Goal: Task Accomplishment & Management: Manage account settings

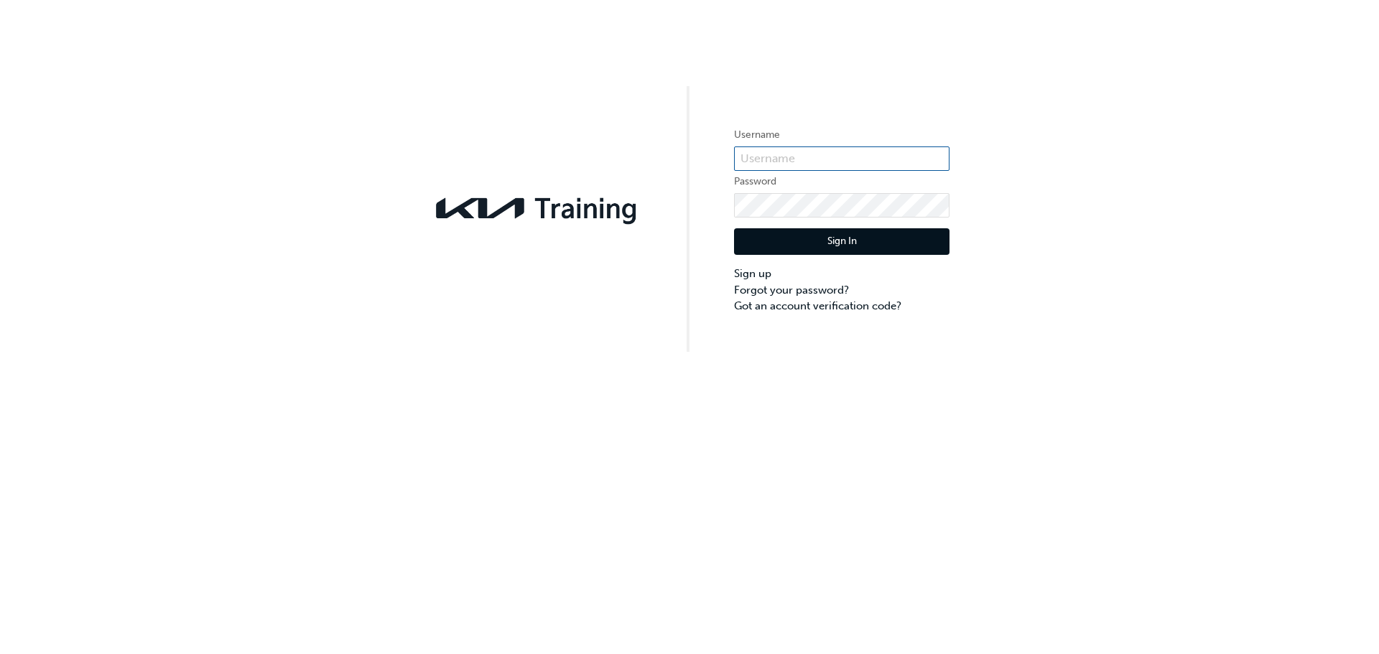
drag, startPoint x: 0, startPoint y: 0, endPoint x: 786, endPoint y: 152, distance: 800.2
click at [786, 152] on input "text" at bounding box center [841, 159] width 215 height 24
paste input "KAU84022l7"
type input "KAU84022l7"
click at [829, 291] on link "Forgot your password?" at bounding box center [841, 290] width 215 height 17
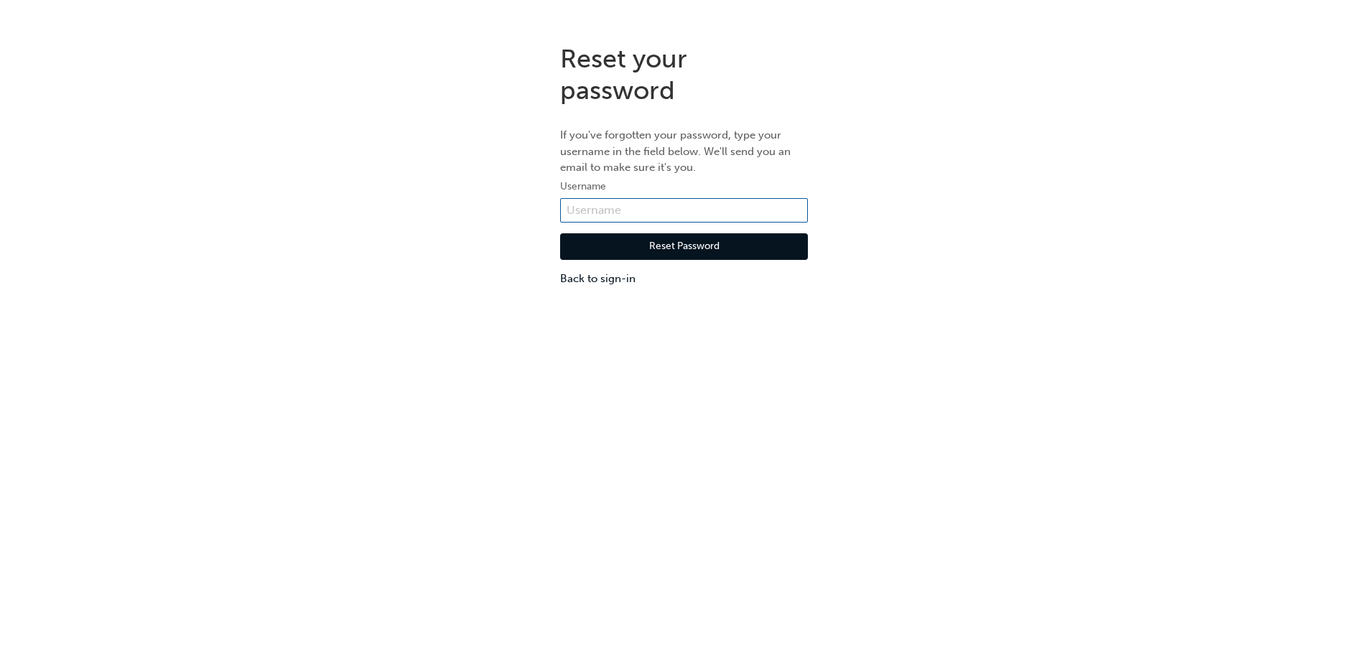
click at [628, 208] on input "text" at bounding box center [684, 210] width 248 height 24
paste input "KAU84022l7"
type input "KAU84022l7"
click at [671, 243] on button "Reset Password" at bounding box center [684, 246] width 248 height 27
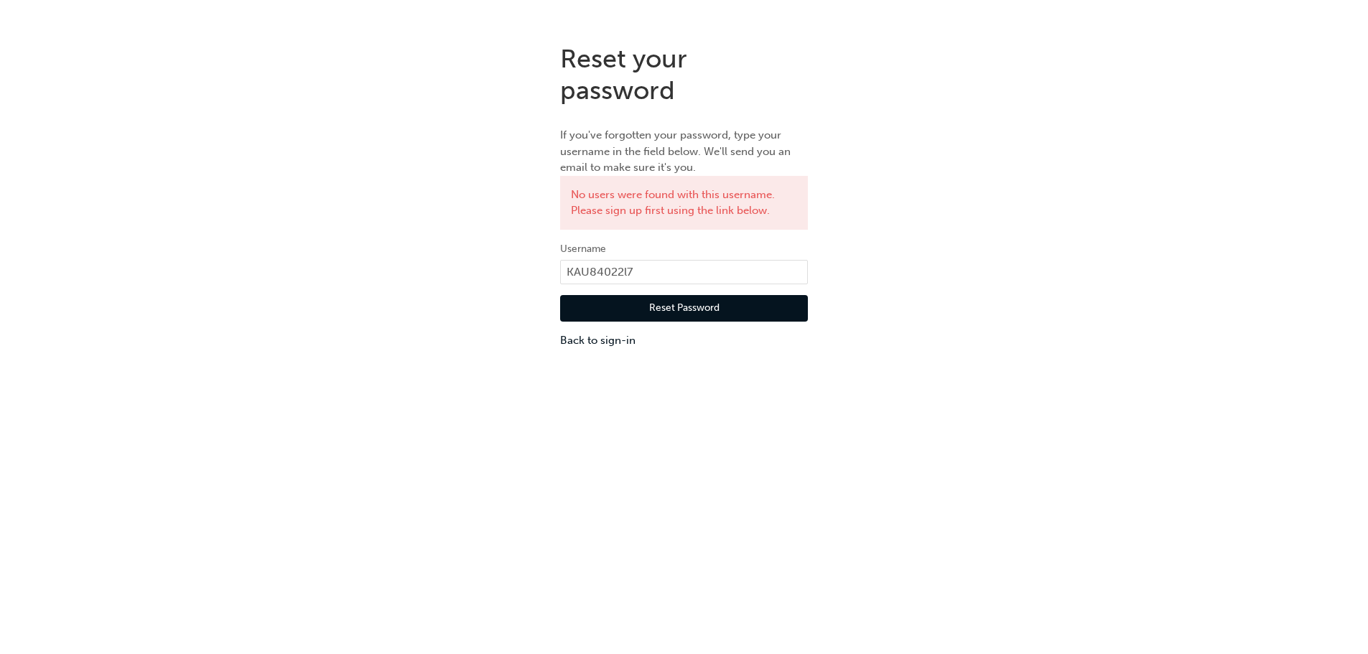
click at [753, 303] on button "Reset Password" at bounding box center [684, 308] width 248 height 27
click at [614, 341] on link "Back to sign-in" at bounding box center [684, 341] width 248 height 17
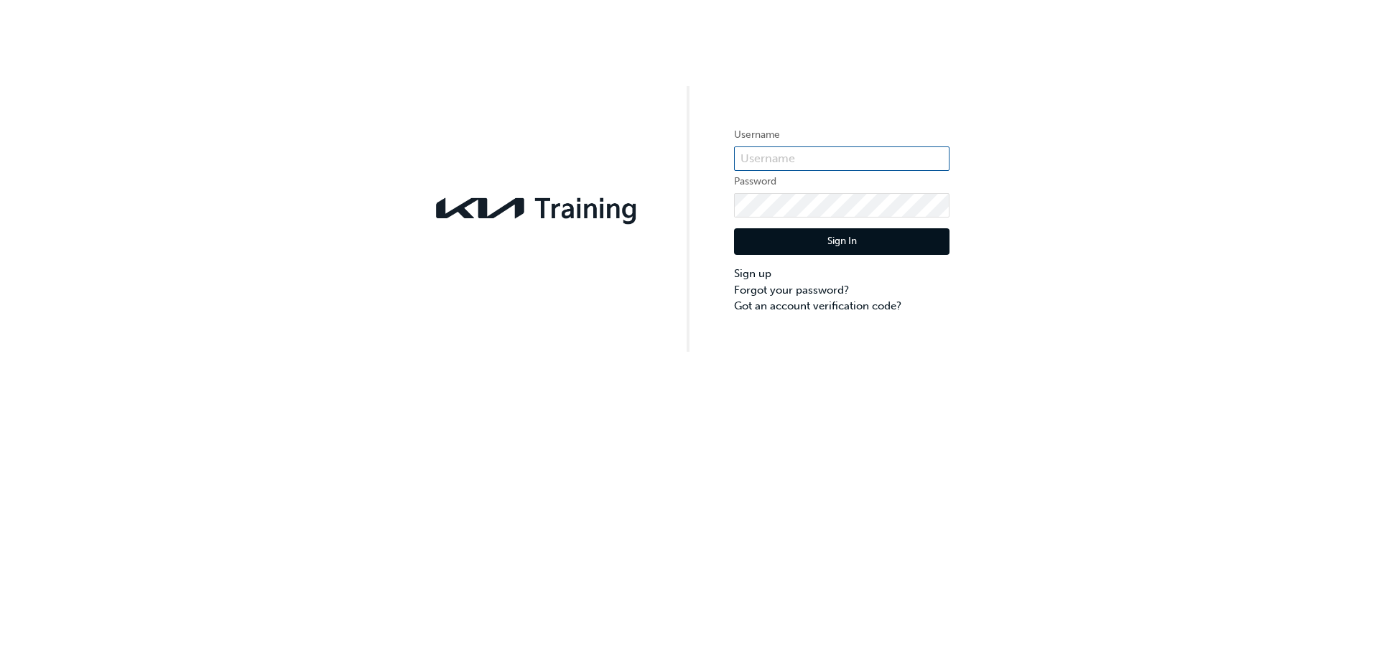
click at [801, 149] on input "text" at bounding box center [841, 159] width 215 height 24
paste input "KAU84022l7"
type input "KAU84022l7"
click at [803, 289] on link "Forgot your password?" at bounding box center [841, 290] width 215 height 17
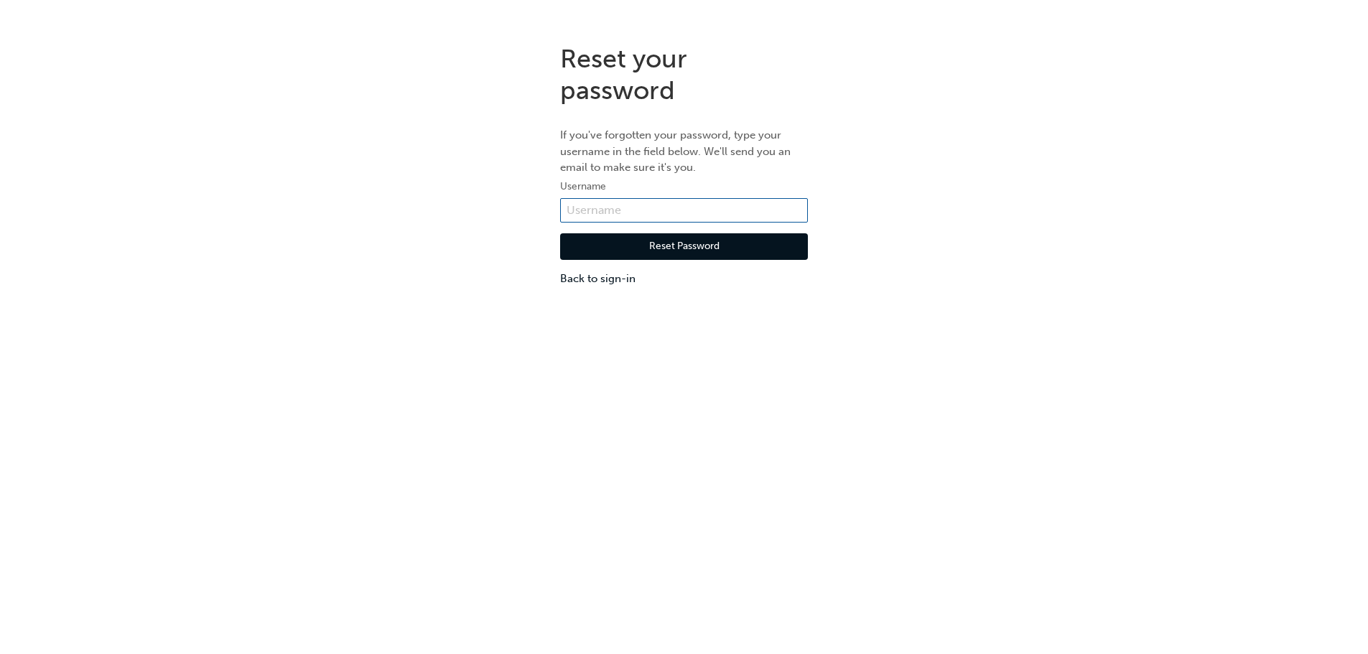
click at [672, 210] on input "text" at bounding box center [684, 210] width 248 height 24
paste input "KAU84022l7"
type input "KAU84022l7"
click at [674, 248] on button "Reset Password" at bounding box center [684, 246] width 248 height 27
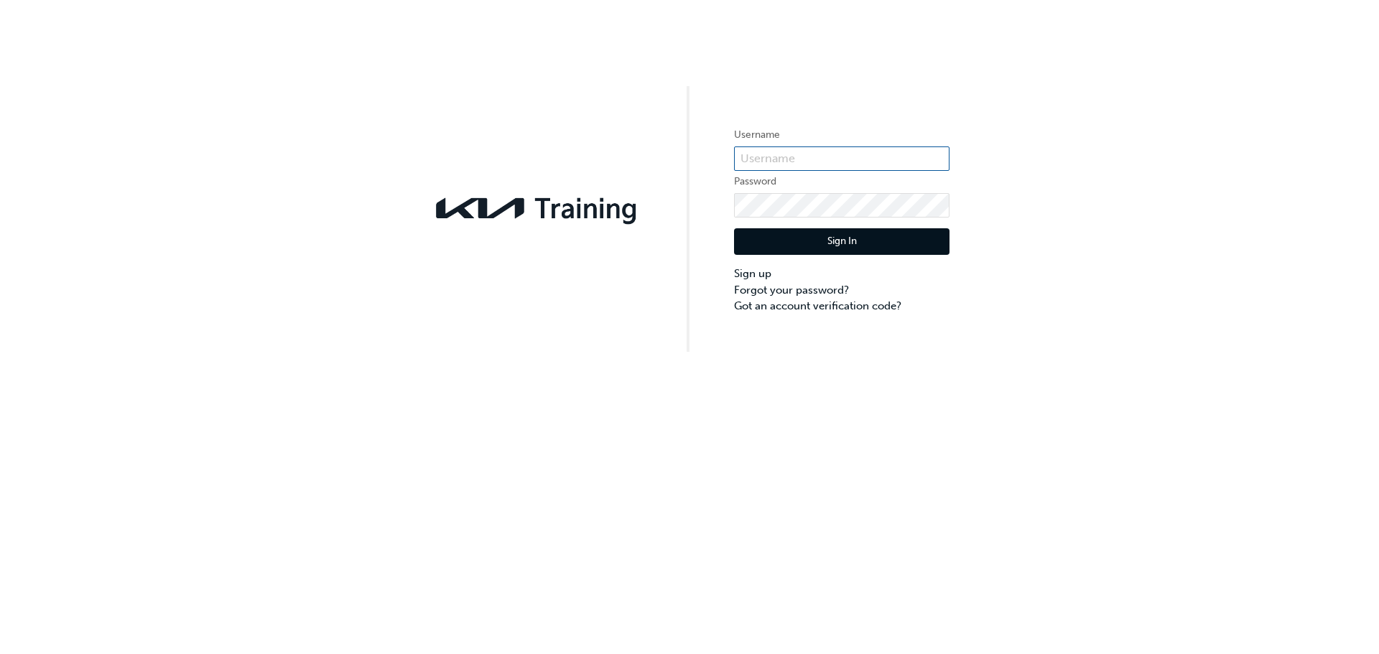
click at [785, 158] on input "text" at bounding box center [841, 159] width 215 height 24
type input "KAU84022l7"
click at [837, 241] on button "Sign In" at bounding box center [841, 241] width 215 height 27
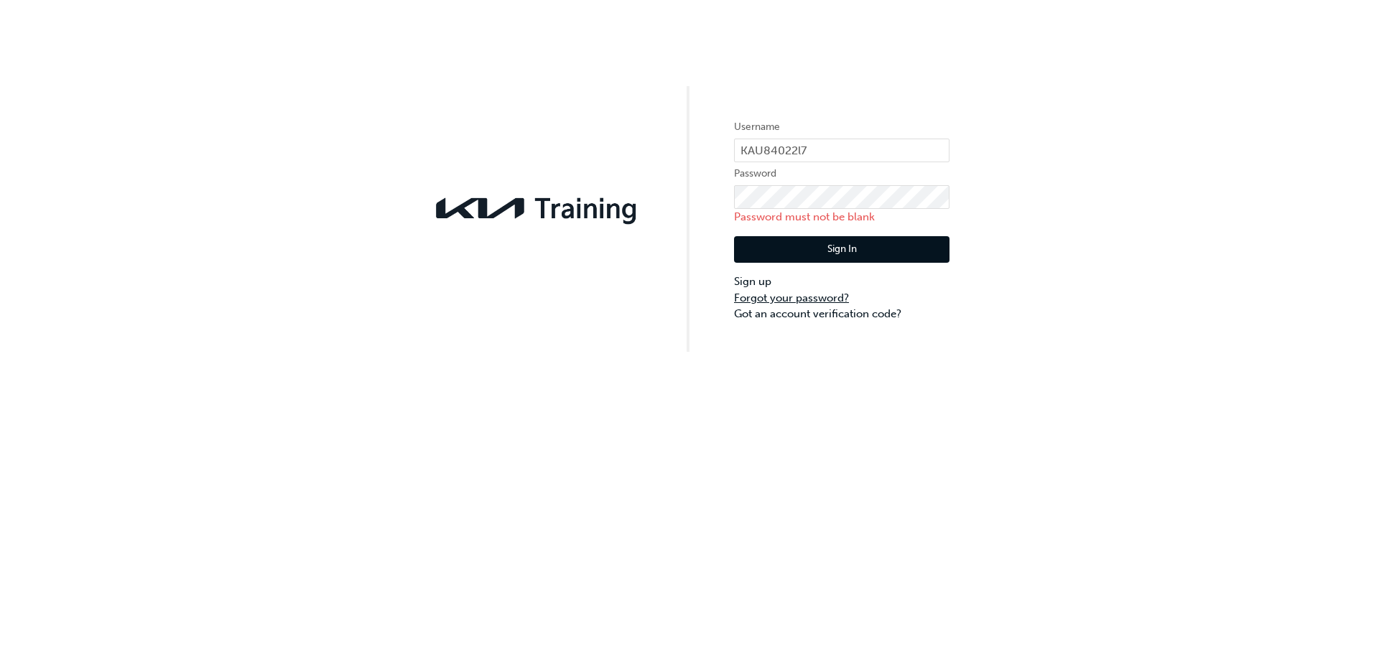
click at [781, 298] on link "Forgot your password?" at bounding box center [841, 298] width 215 height 17
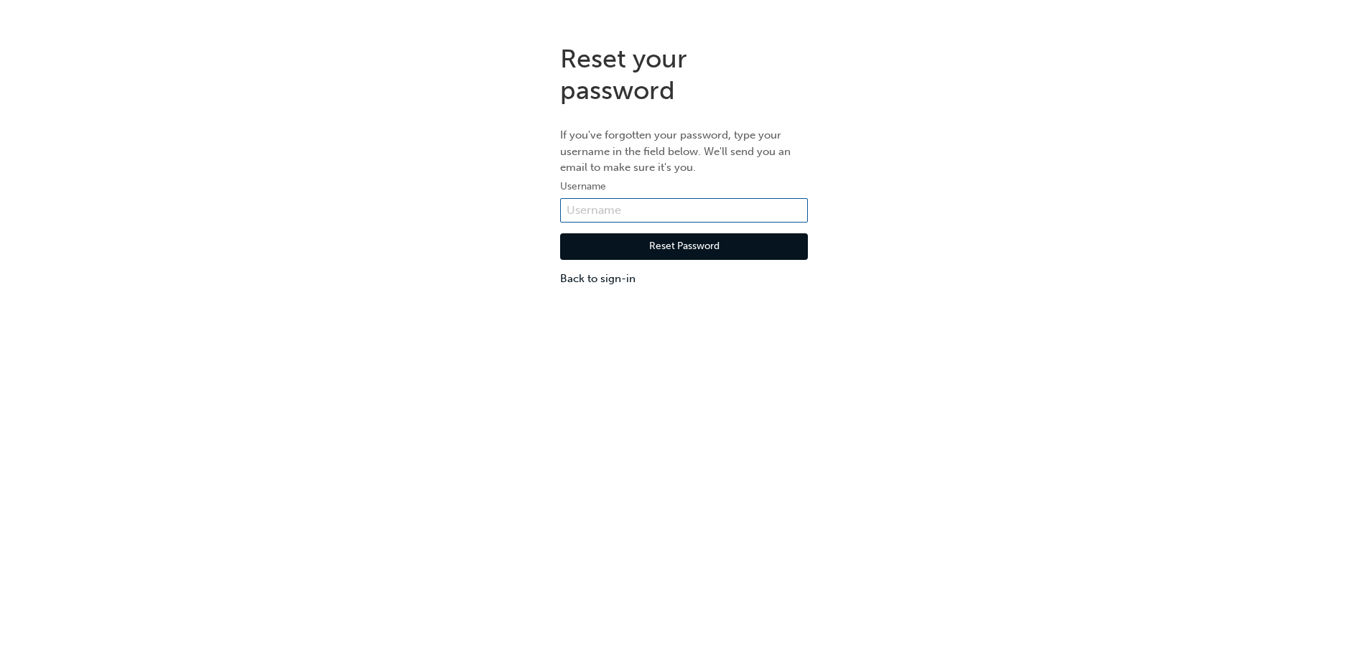
click at [616, 205] on input "text" at bounding box center [684, 210] width 248 height 24
type input "KAU84022l7"
click at [674, 246] on button "Reset Password" at bounding box center [684, 246] width 248 height 27
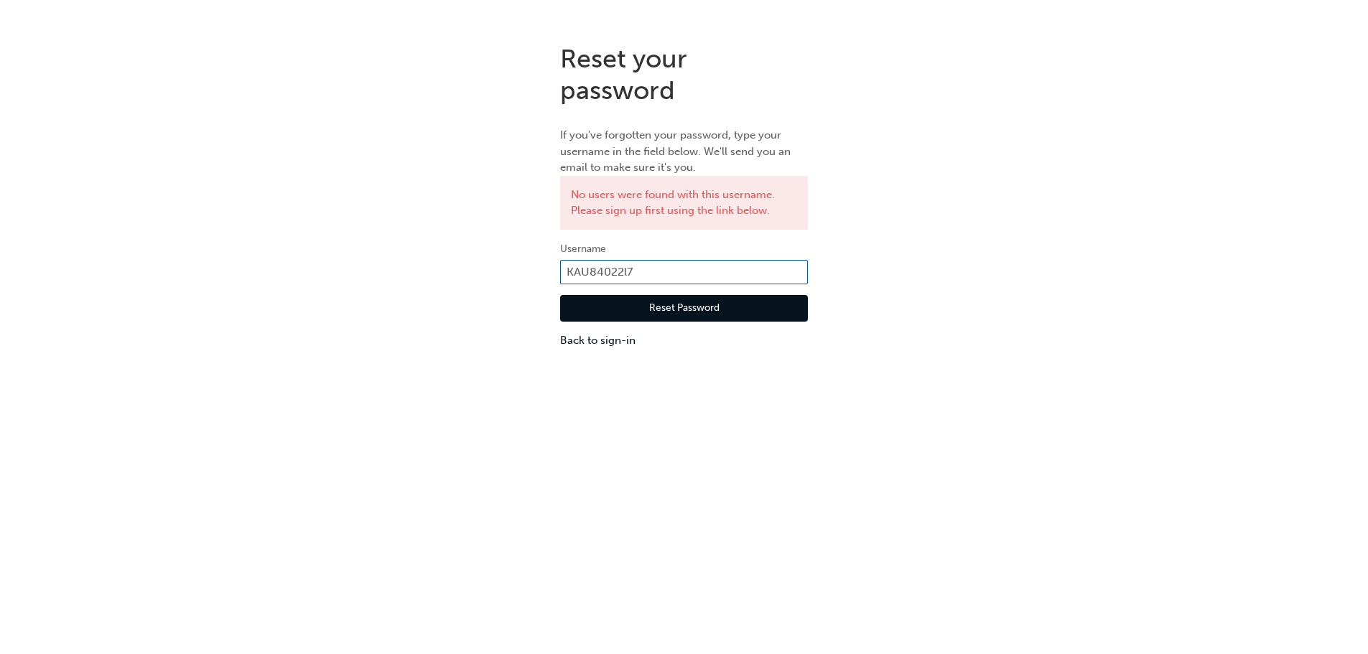
click at [628, 269] on input "KAU84022l7" at bounding box center [684, 272] width 248 height 24
type input "KAU84022I7"
click at [667, 305] on button "Reset Password" at bounding box center [684, 308] width 248 height 27
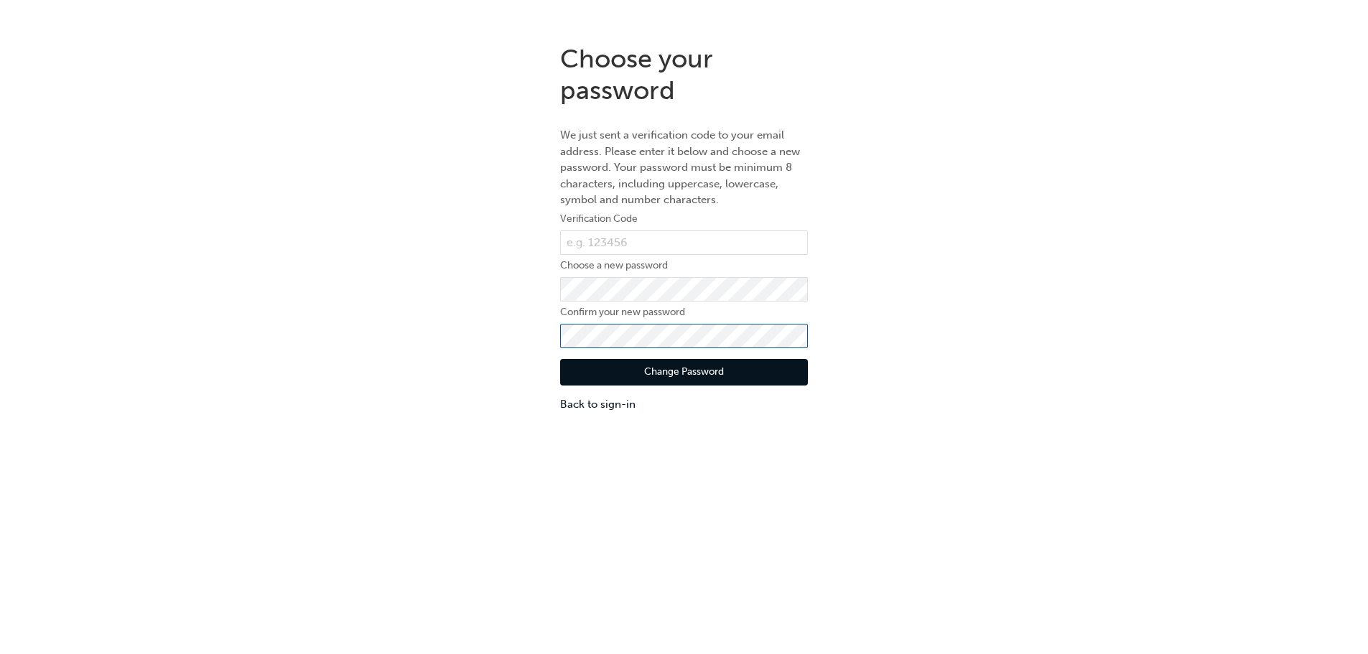
click at [560, 359] on button "Change Password" at bounding box center [684, 372] width 248 height 27
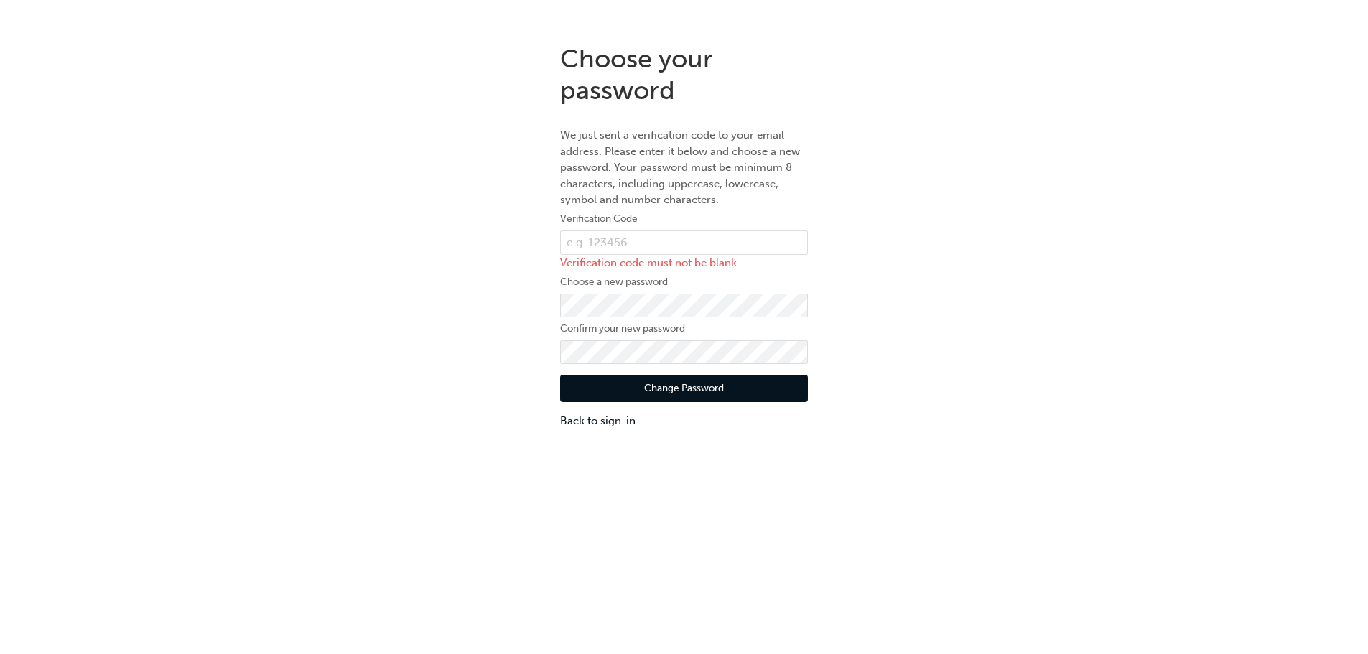
click at [657, 383] on button "Change Password" at bounding box center [684, 388] width 248 height 27
click at [620, 234] on input "text" at bounding box center [684, 243] width 248 height 24
